Goal: Navigation & Orientation: Find specific page/section

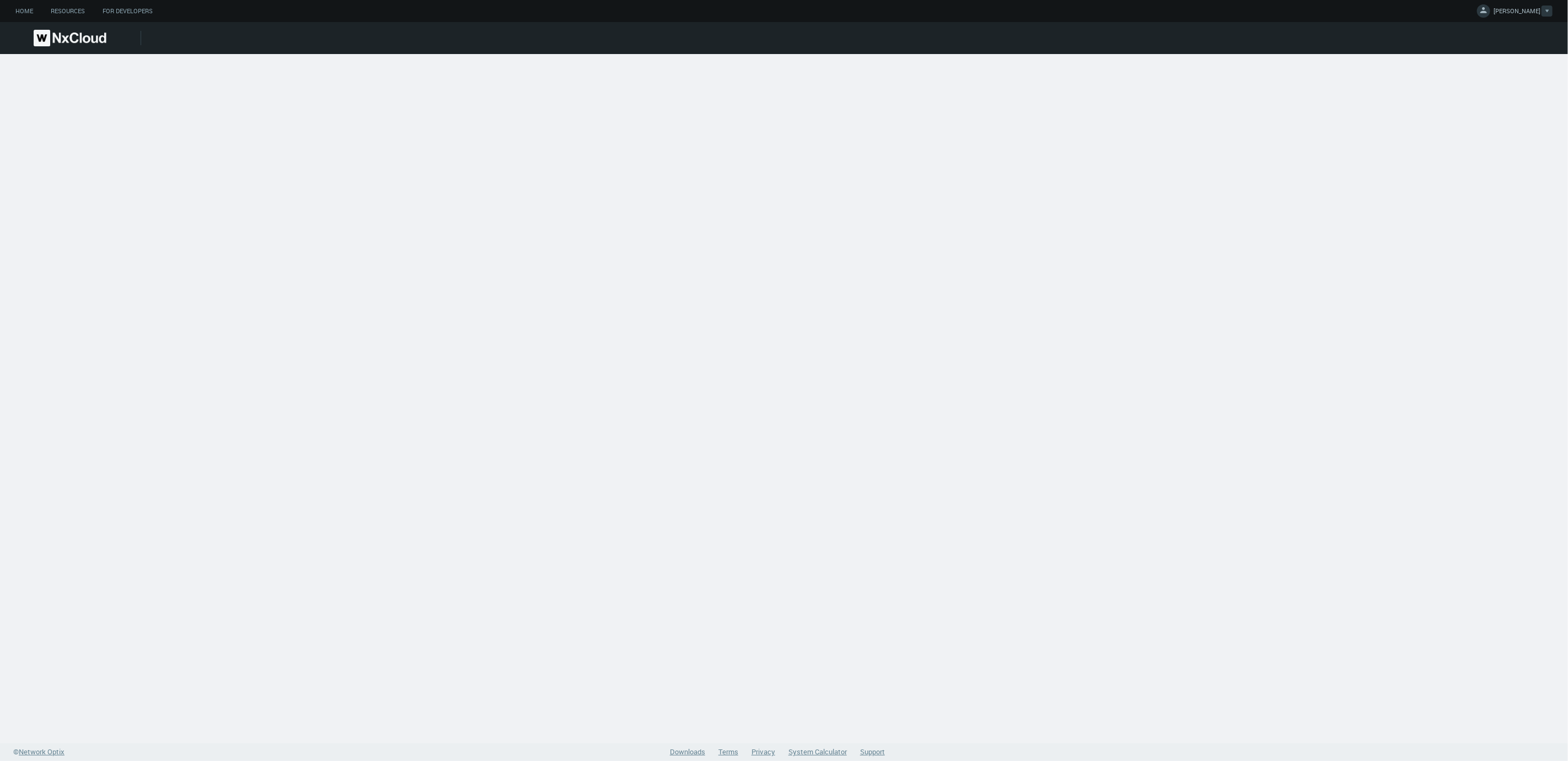
click at [1522, 14] on span "[PERSON_NAME]" at bounding box center [1517, 12] width 47 height 12
click at [1511, 89] on link "Log Out" at bounding box center [1512, 89] width 106 height 14
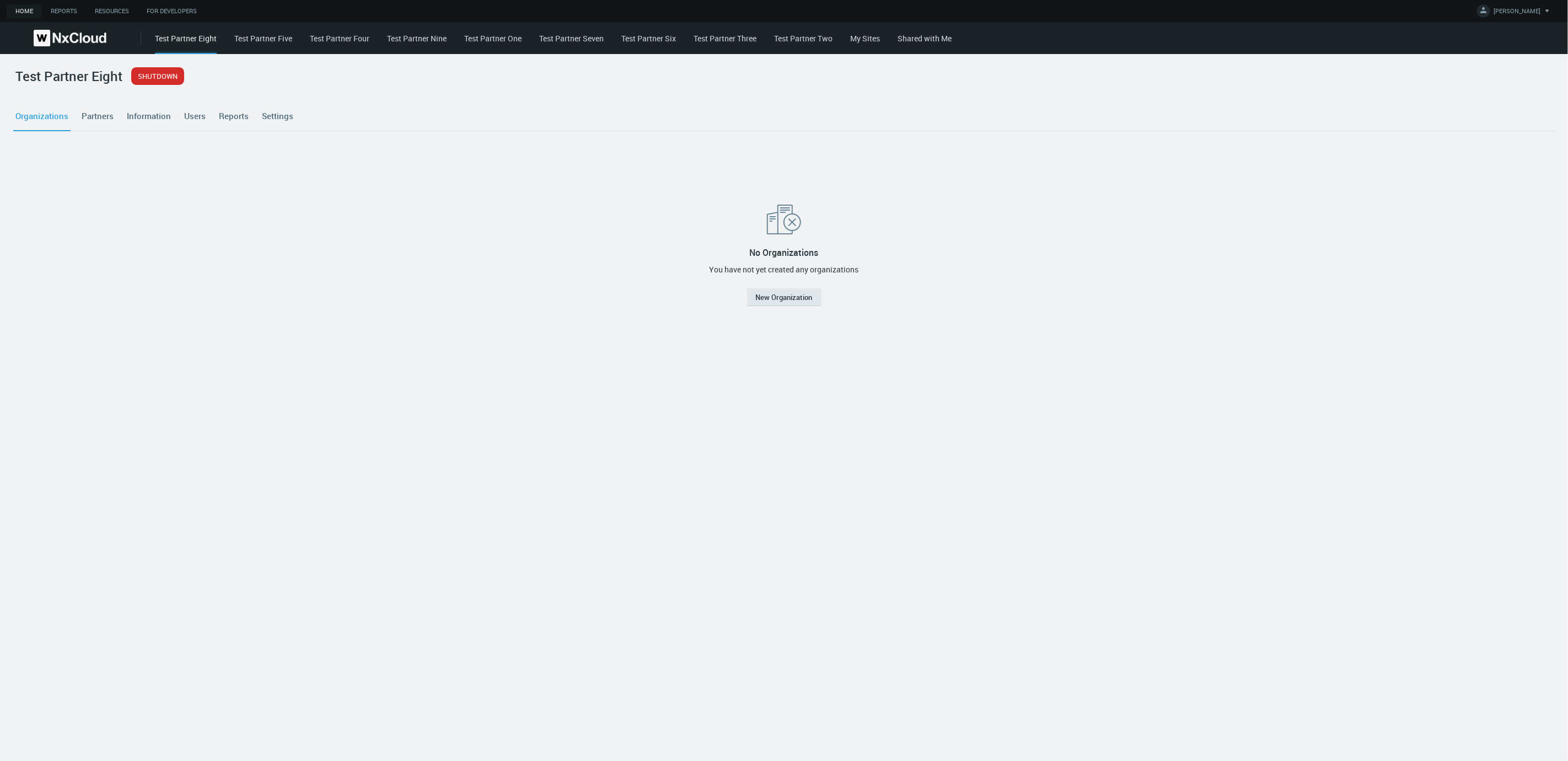
click at [504, 44] on div "Test Partner Eight Test Partner Five Test Partner Four Test Partner Nine Test P…" at bounding box center [862, 38] width 1414 height 32
click at [497, 40] on link "Test Partner One" at bounding box center [493, 38] width 57 height 10
click at [406, 37] on link "Test Partner Nine" at bounding box center [416, 38] width 59 height 10
click at [574, 40] on link "Test Partner Seven" at bounding box center [572, 38] width 65 height 10
